Goal: Information Seeking & Learning: Check status

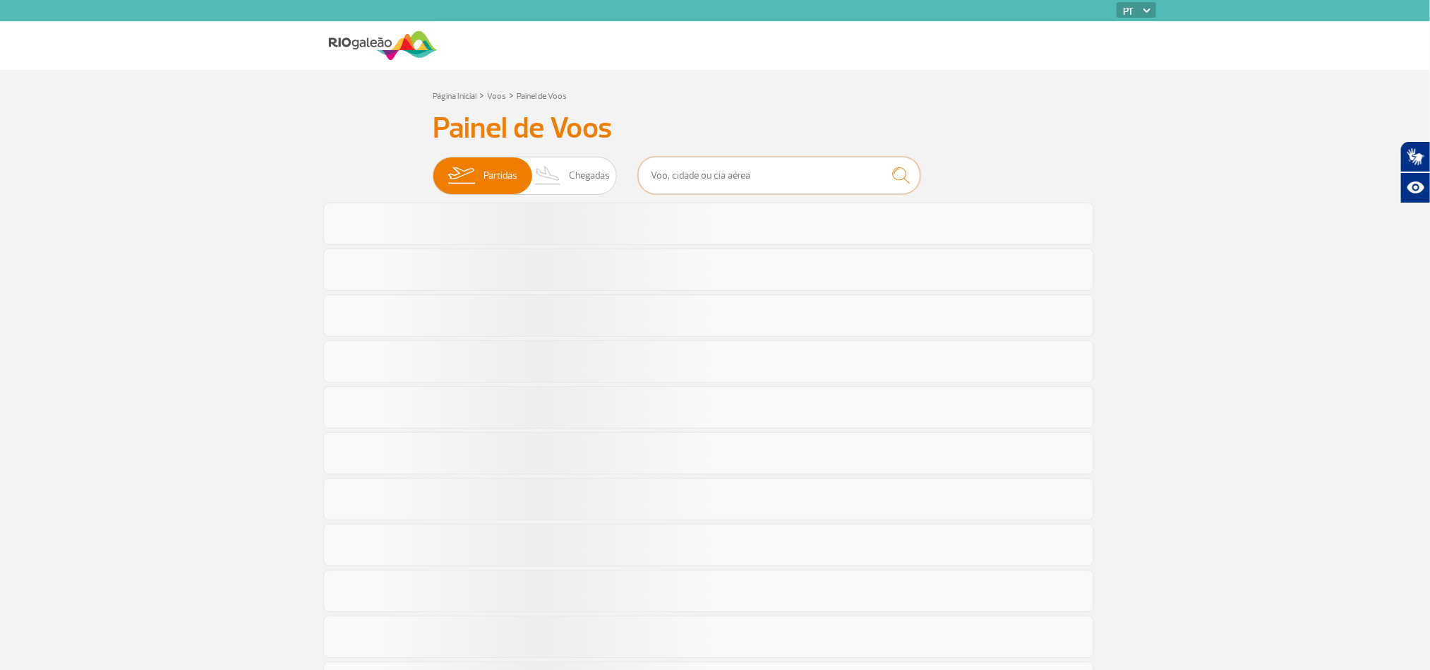
click at [685, 170] on input "text" at bounding box center [779, 175] width 282 height 37
type input "MAO"
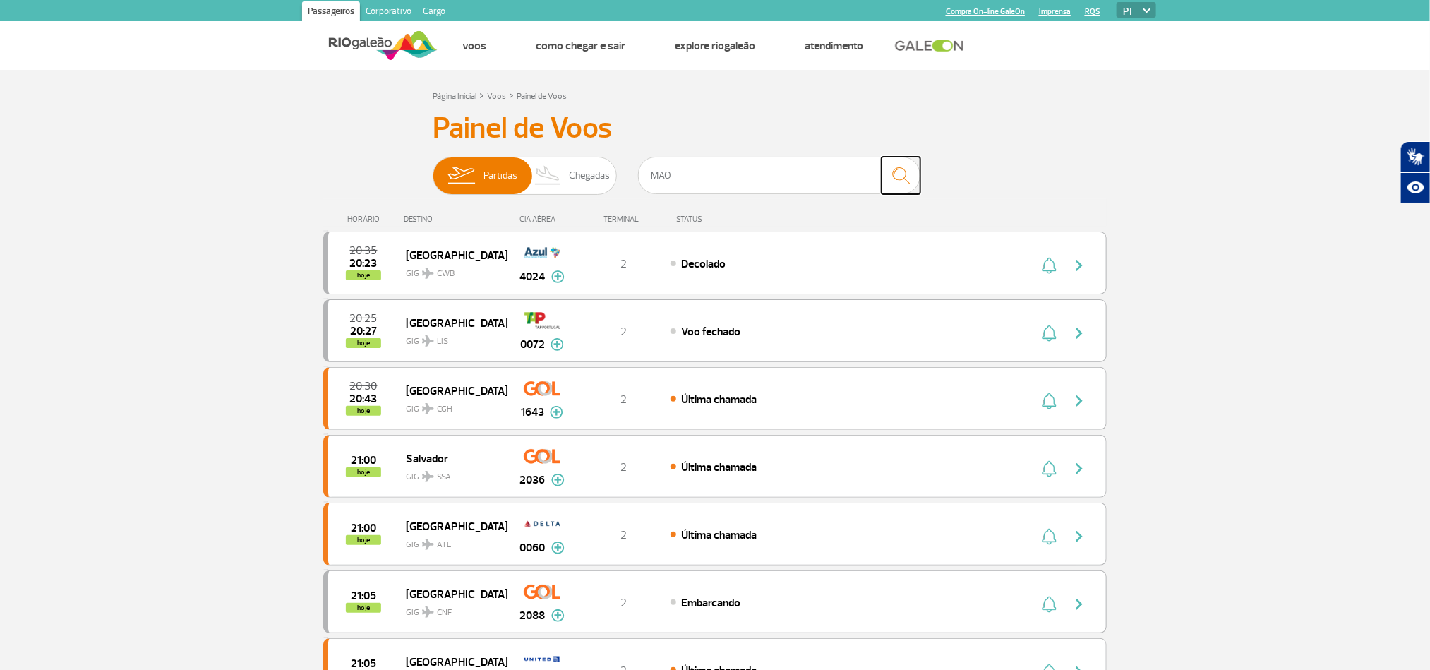
click at [909, 183] on img "submit" at bounding box center [901, 175] width 30 height 29
click at [831, 174] on input "MAO" at bounding box center [779, 175] width 282 height 37
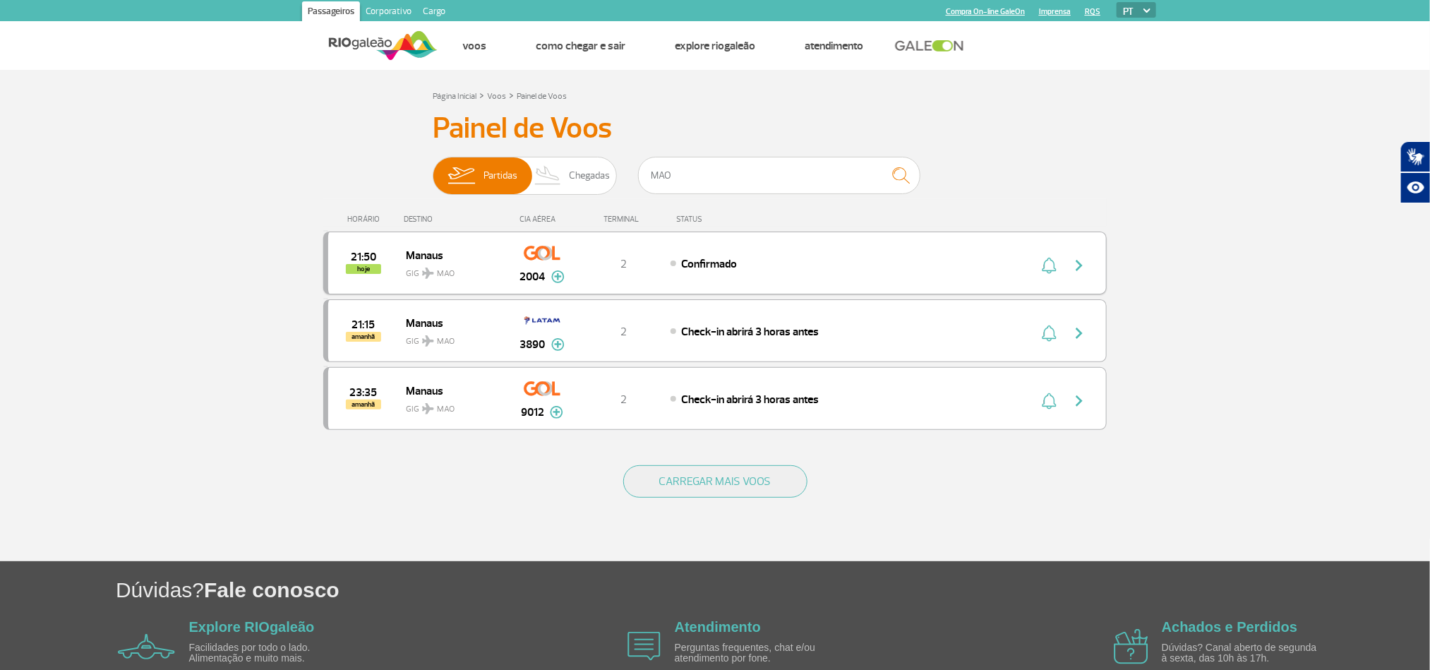
click at [877, 263] on div "Confirmado" at bounding box center [826, 264] width 311 height 16
click at [904, 267] on div "Confirmado" at bounding box center [826, 264] width 311 height 16
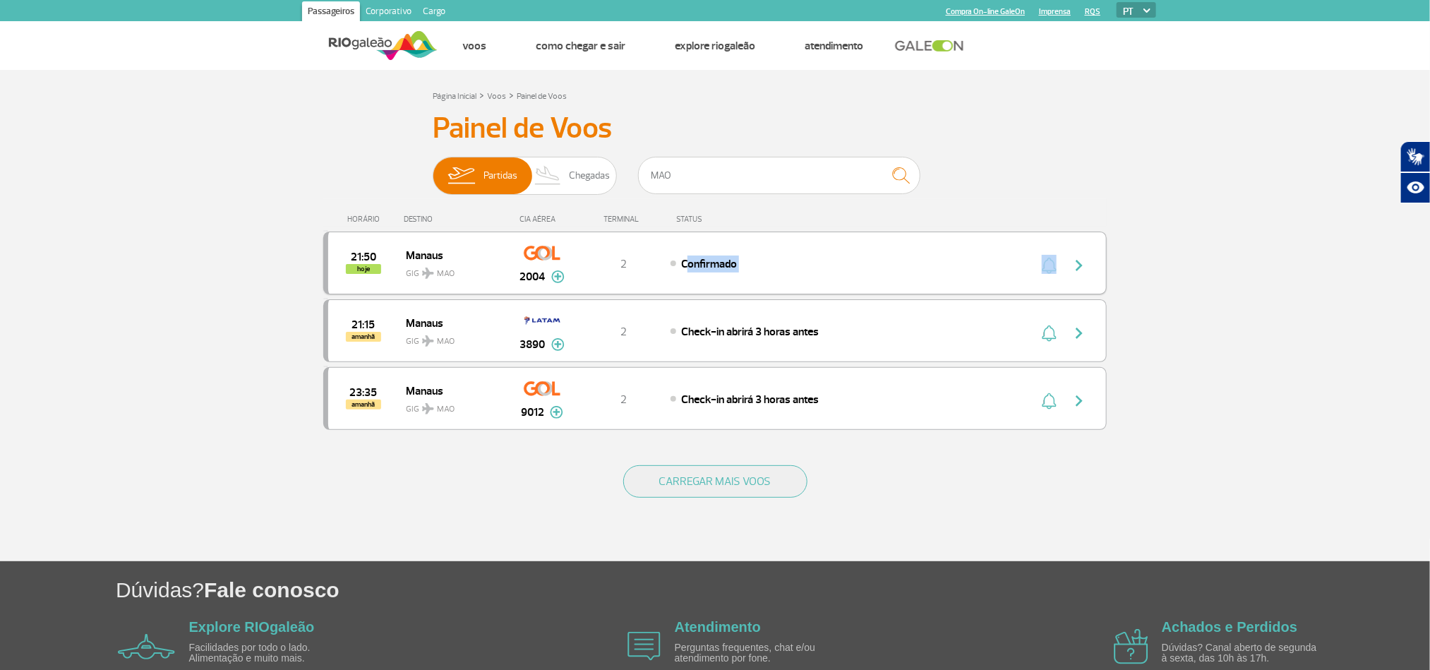
click at [904, 267] on div "Confirmado" at bounding box center [826, 264] width 311 height 16
